Goal: Information Seeking & Learning: Learn about a topic

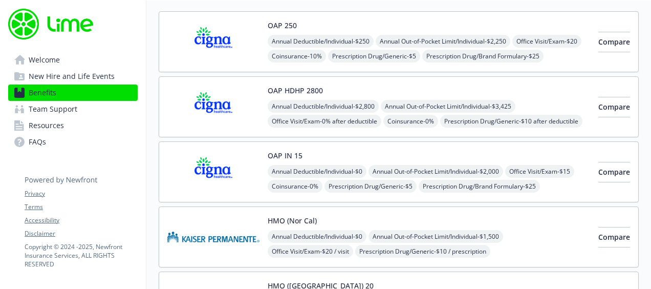
scroll to position [51, 0]
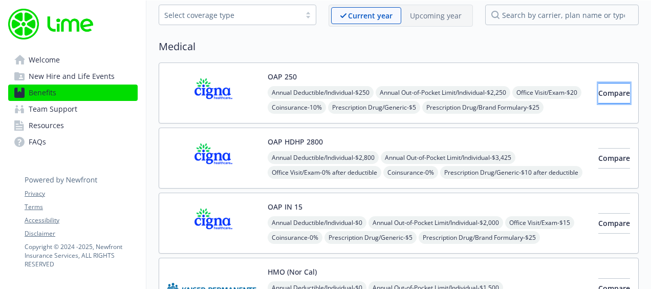
click at [598, 93] on span "Compare" at bounding box center [614, 93] width 32 height 10
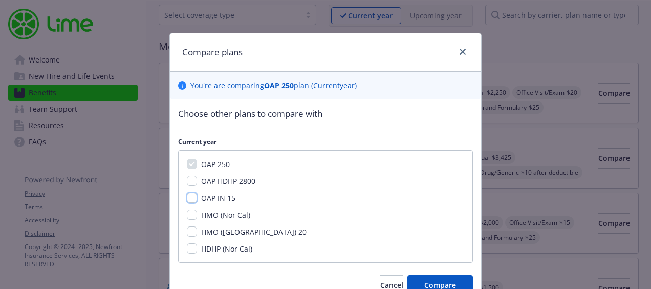
click at [191, 198] on input "OAP IN 15" at bounding box center [192, 197] width 10 height 10
checkbox input "true"
click at [461, 280] on button "Compare" at bounding box center [440, 285] width 66 height 20
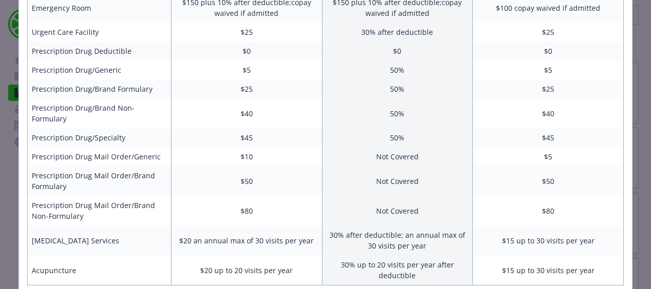
scroll to position [465, 0]
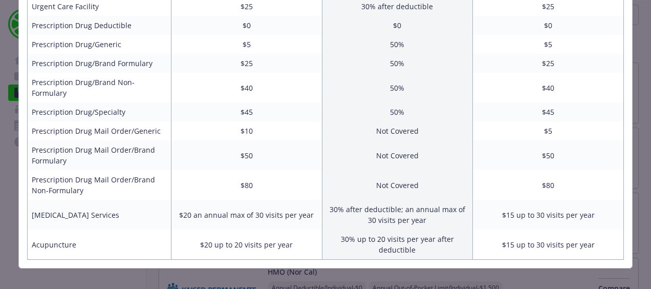
click at [511, 257] on div "Benefits Info OAP 250 Current year OAP IN 15 Current year Employee Only (Semi-M…" at bounding box center [325, 144] width 651 height 289
click at [328, 229] on td "30% up to 20 visits per year after deductible" at bounding box center [397, 244] width 151 height 30
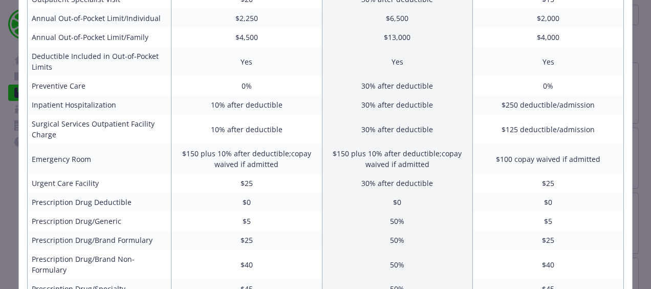
scroll to position [358, 0]
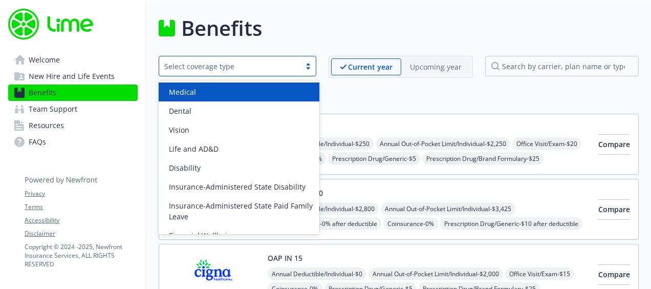
click at [244, 64] on div "Select coverage type" at bounding box center [229, 66] width 131 height 11
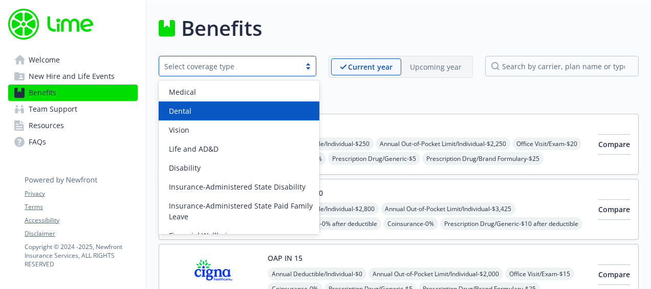
click at [233, 112] on div "Dental" at bounding box center [239, 110] width 148 height 11
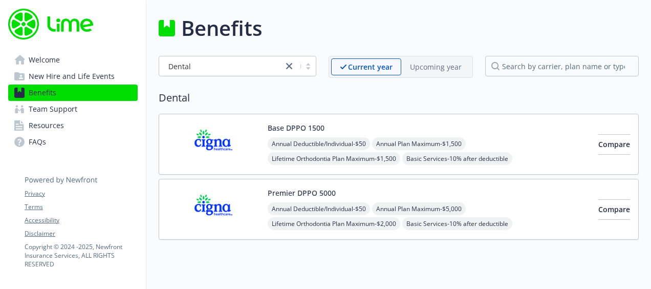
click at [524, 197] on div "Premier DPPO 5000 Annual Deductible/Individual - $50 Annual Plan Maximum - $5,0…" at bounding box center [429, 209] width 322 height 44
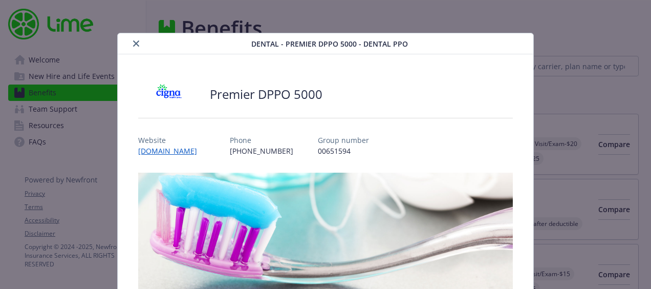
scroll to position [31, 0]
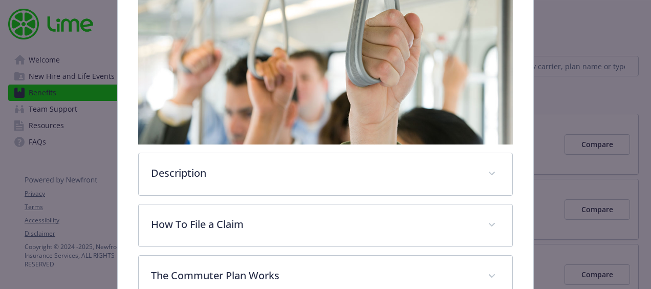
scroll to position [349, 0]
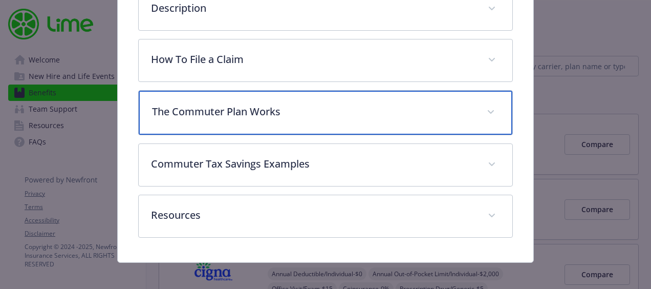
click at [310, 107] on p "The Commuter Plan Works" at bounding box center [313, 111] width 322 height 15
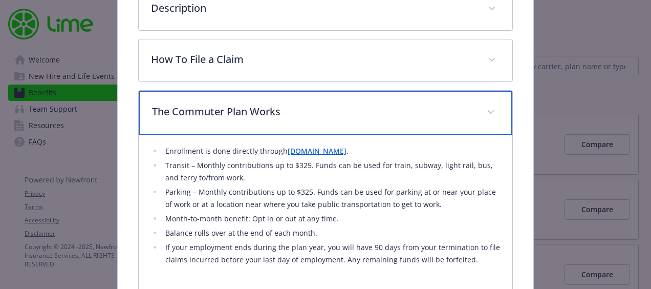
scroll to position [451, 0]
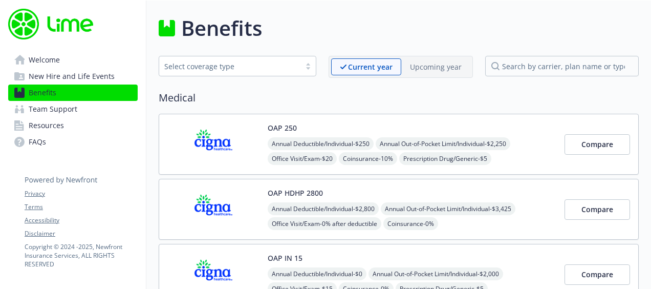
click at [207, 60] on div "Select coverage type" at bounding box center [229, 66] width 141 height 13
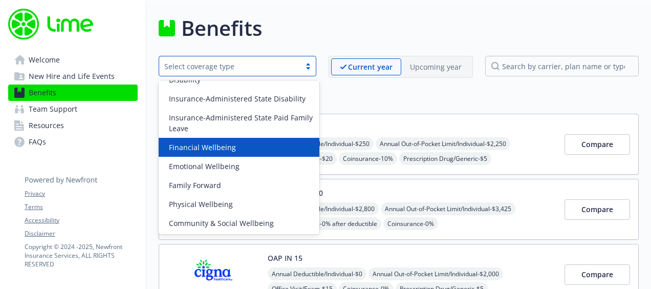
scroll to position [89, 0]
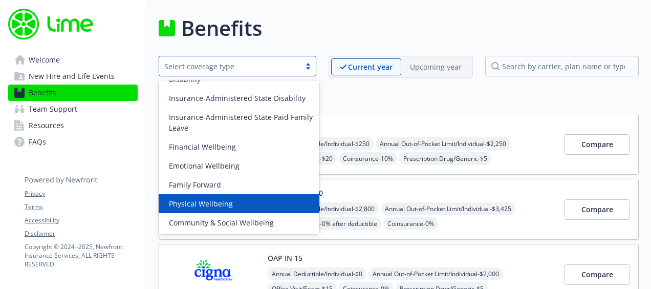
click at [194, 203] on span "Physical Wellbeing" at bounding box center [201, 203] width 64 height 11
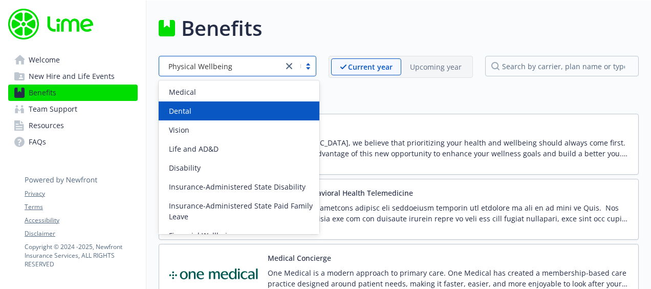
scroll to position [88, 0]
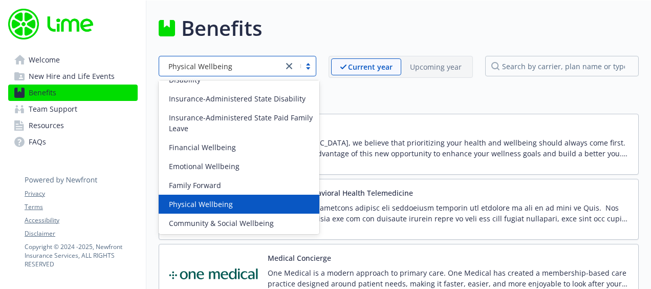
click at [243, 201] on div "Physical Wellbeing" at bounding box center [239, 204] width 148 height 11
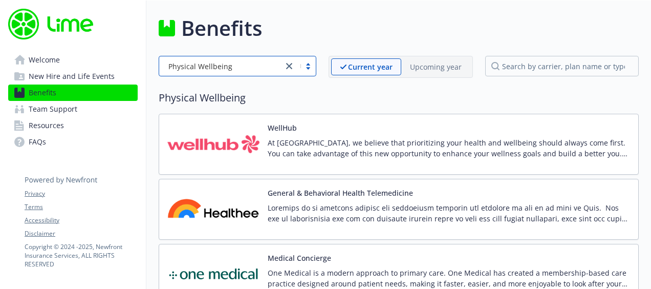
click at [254, 77] on div "Benefits option Physical Wellbeing, selected. select coverage type is focused ,…" at bounding box center [399, 159] width 480 height 292
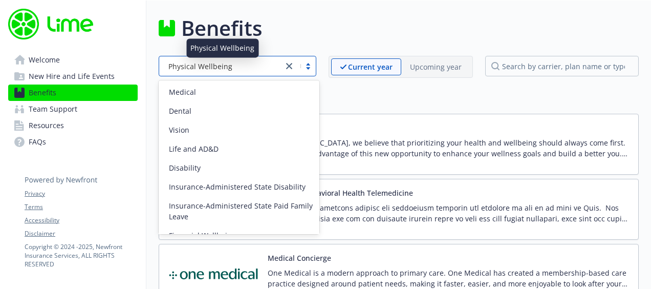
click at [246, 67] on div "Physical Wellbeing" at bounding box center [221, 66] width 114 height 11
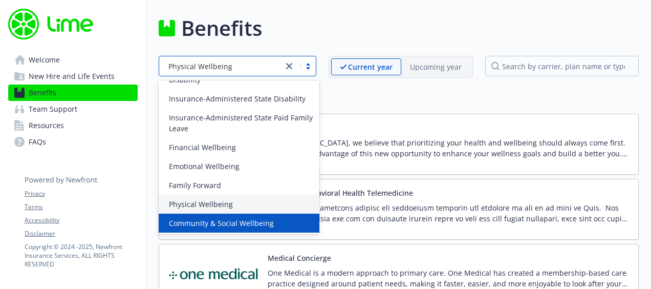
click at [229, 223] on span "Community & Social Wellbeing" at bounding box center [221, 223] width 105 height 11
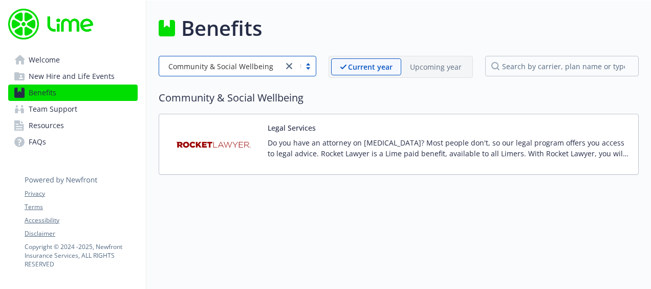
click at [73, 74] on span "New Hire and Life Events" at bounding box center [72, 76] width 86 height 16
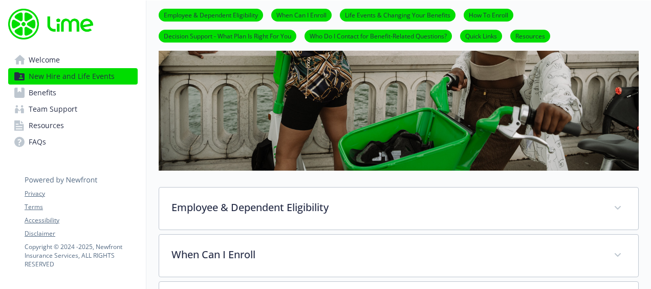
scroll to position [461, 0]
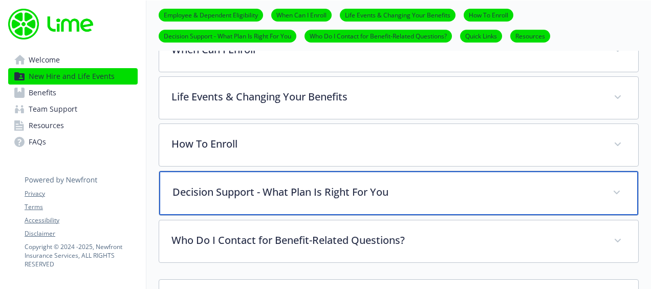
click at [425, 184] on p "Decision Support - What Plan Is Right For You" at bounding box center [386, 191] width 428 height 15
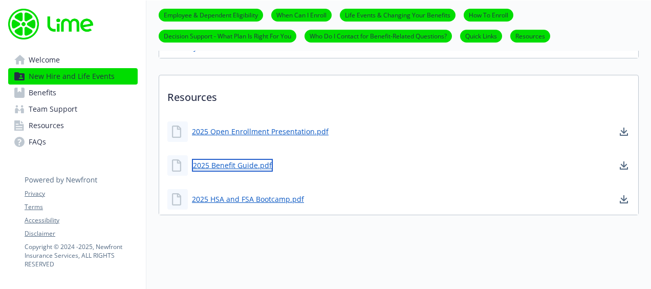
scroll to position [868, 0]
click at [214, 159] on link "2025 Benefit Guide.pdf" at bounding box center [232, 165] width 81 height 13
